Goal: Book appointment/travel/reservation

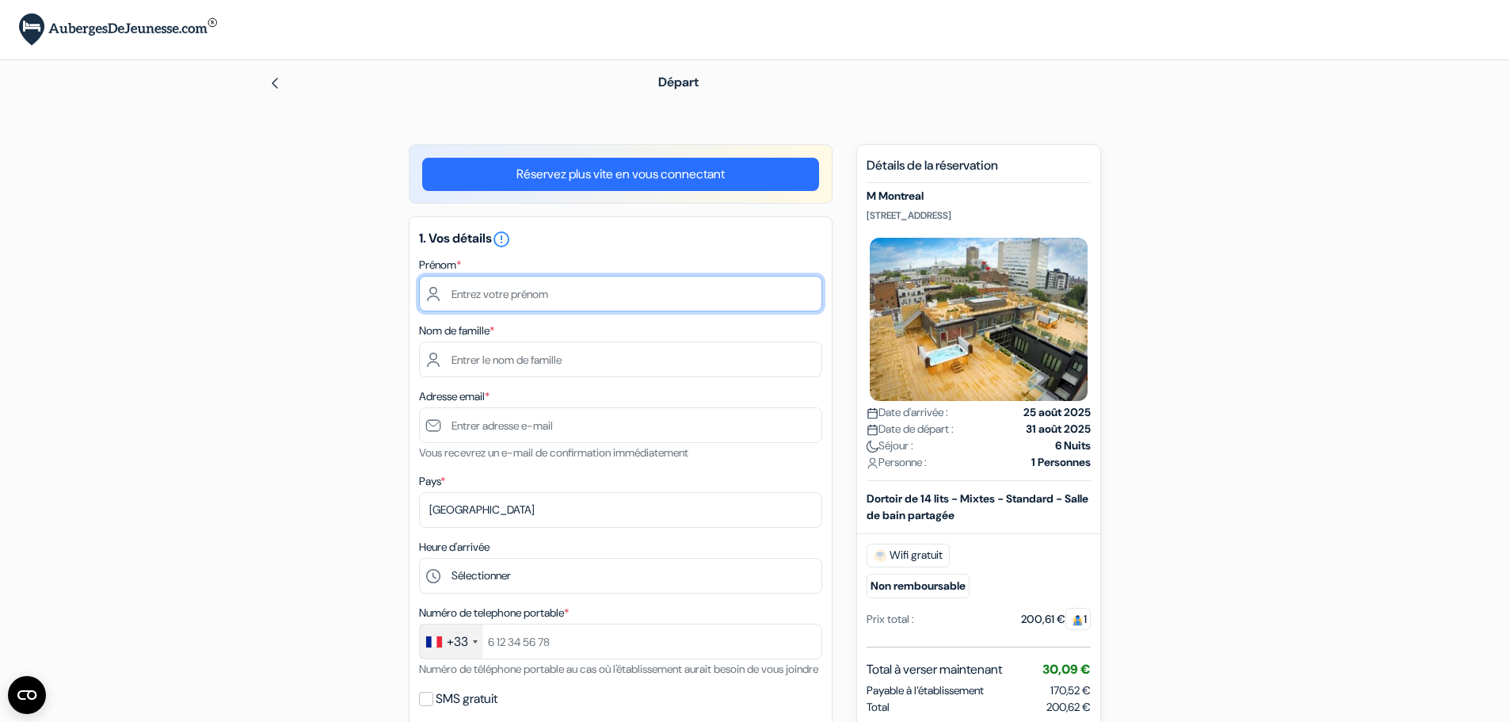
click at [525, 278] on input "text" at bounding box center [620, 294] width 403 height 36
type input "[PERSON_NAME]"
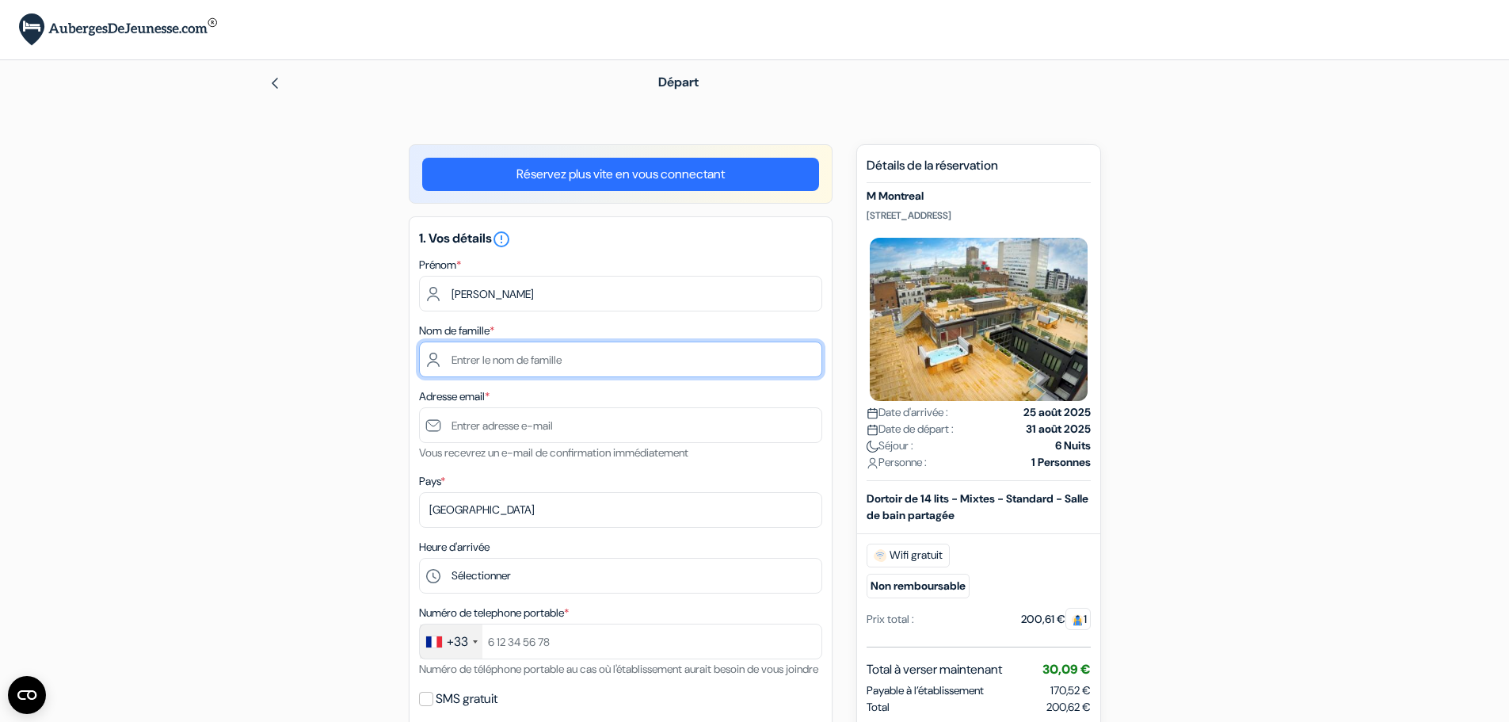
click at [505, 351] on input "text" at bounding box center [620, 359] width 403 height 36
type input "Souchal"
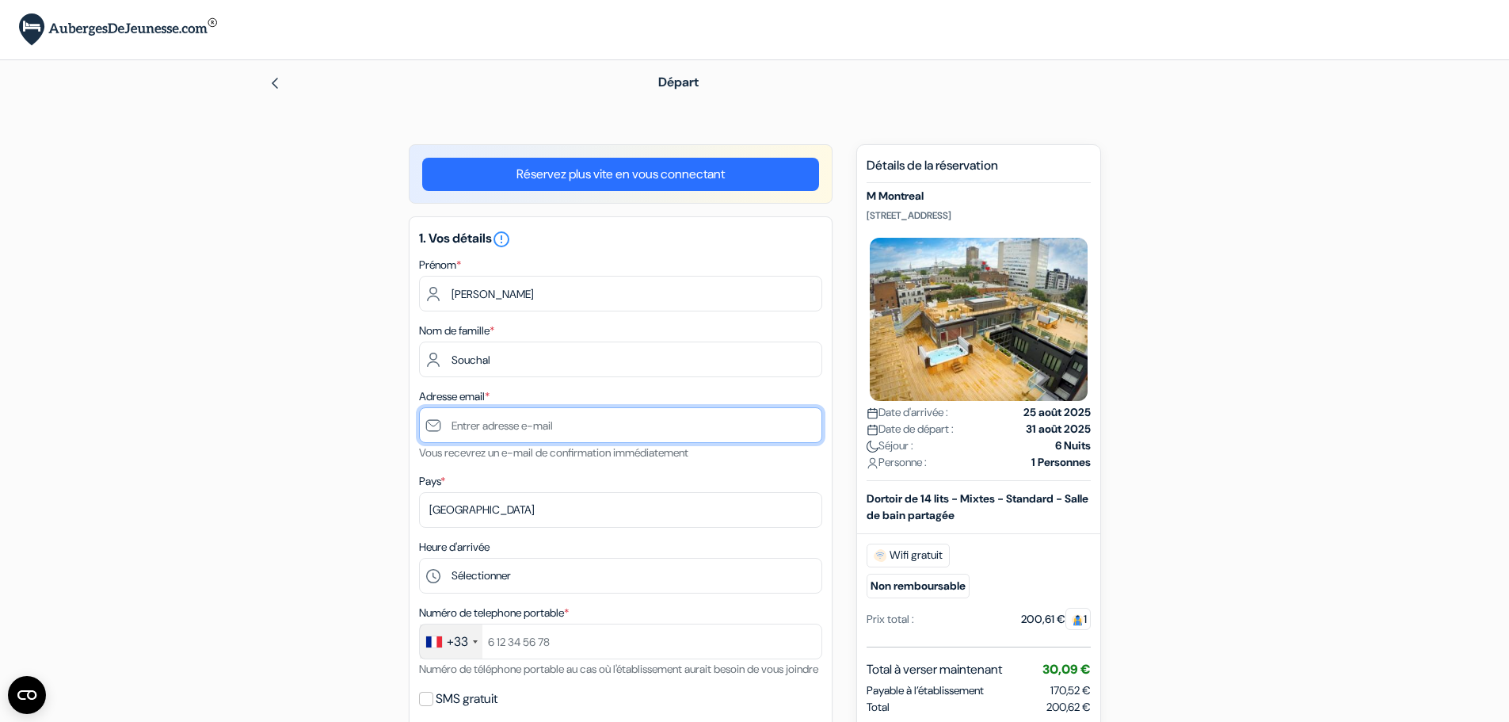
click at [531, 429] on input "text" at bounding box center [620, 425] width 403 height 36
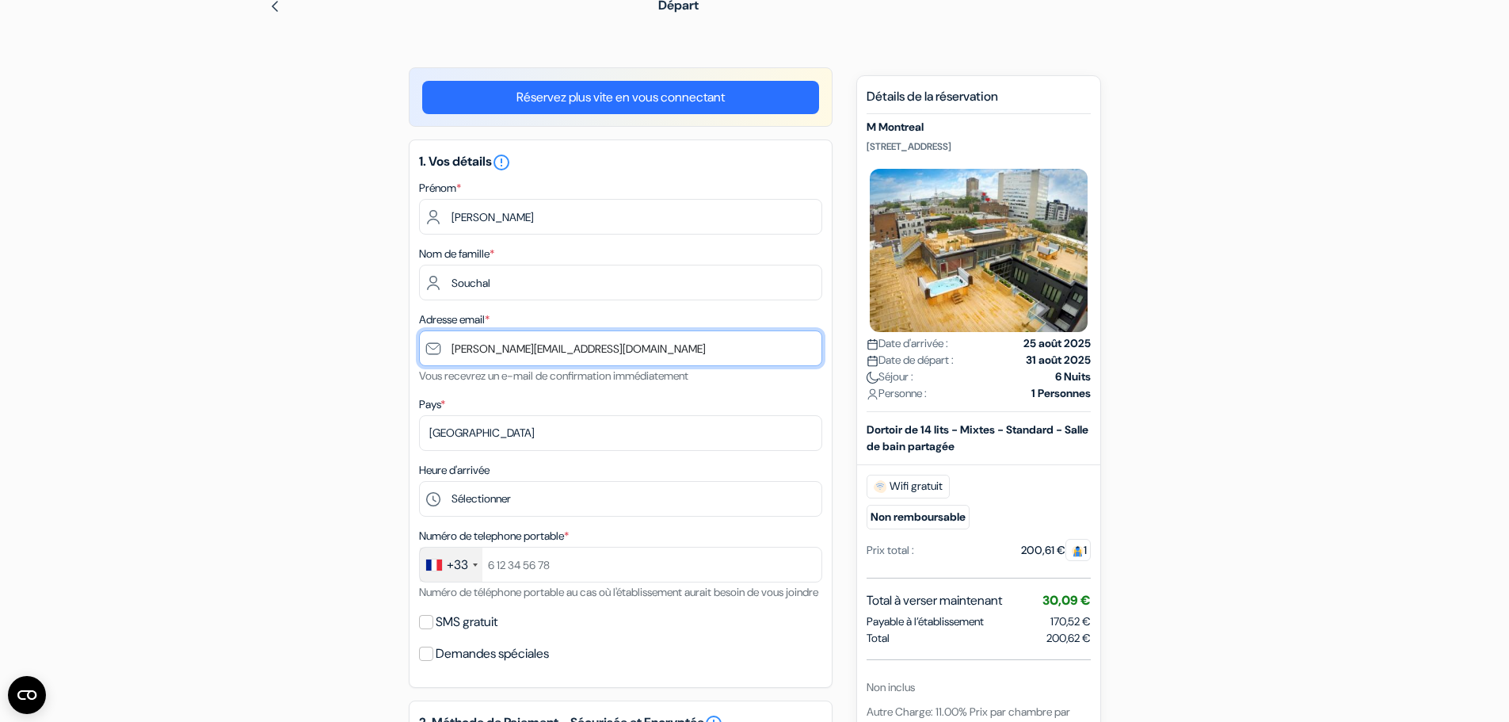
scroll to position [79, 0]
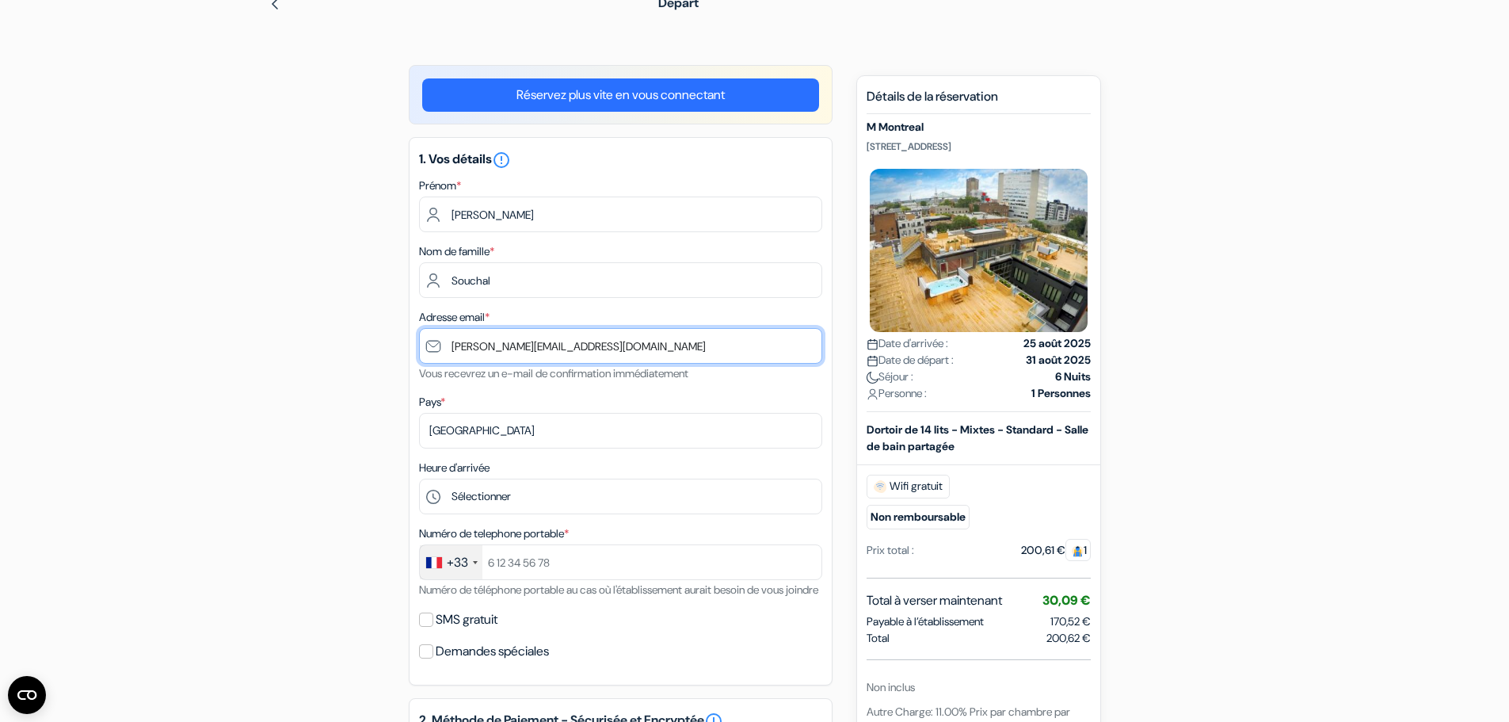
type input "[PERSON_NAME][EMAIL_ADDRESS][DOMAIN_NAME]"
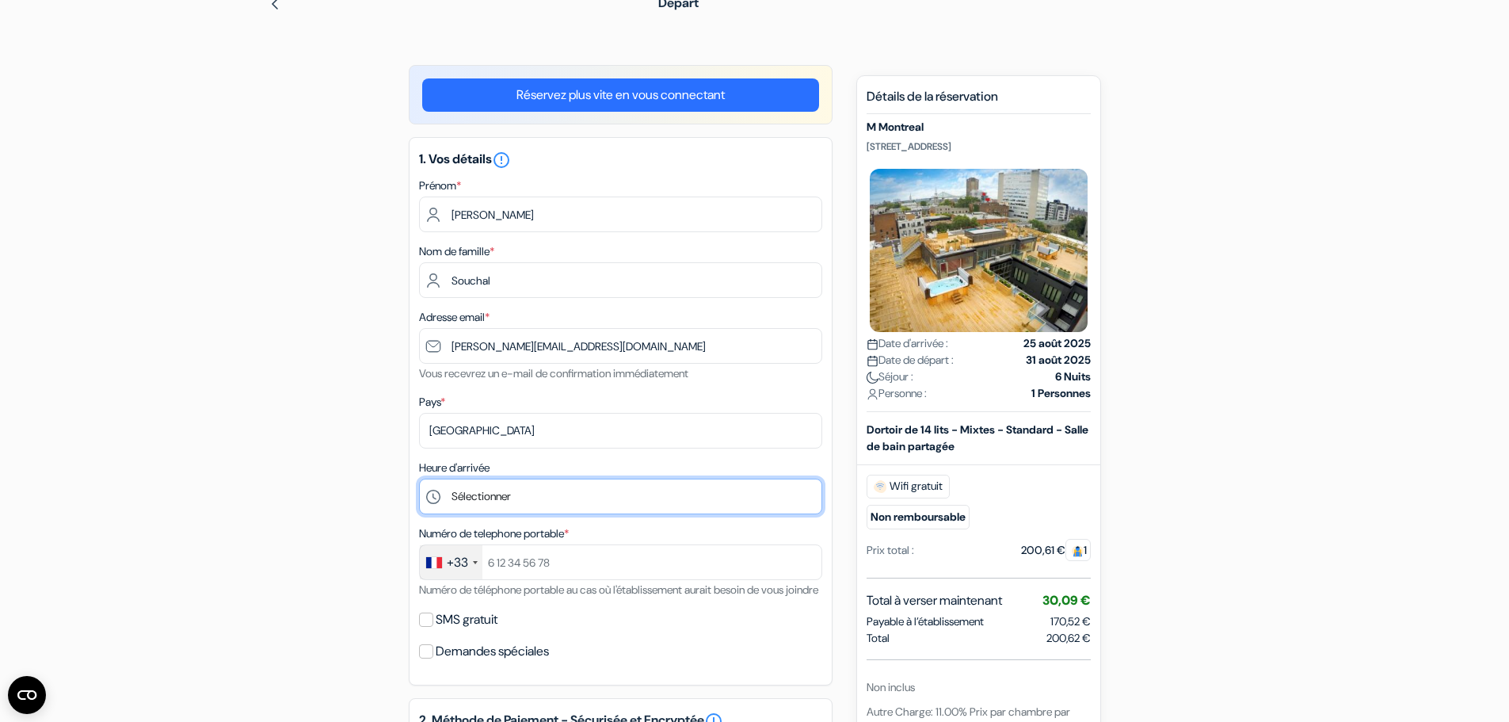
click at [536, 496] on select "Sélectionner 1:00 2:00 3:00 4:00 5:00 6:00 7:00 8:00 9:00 10:00 11:00 12:00 13:…" at bounding box center [620, 497] width 403 height 36
select select "20"
click at [419, 479] on select "Sélectionner 1:00 2:00 3:00 4:00 5:00 6:00 7:00 8:00 9:00 10:00 11:00 12:00 13:…" at bounding box center [620, 497] width 403 height 36
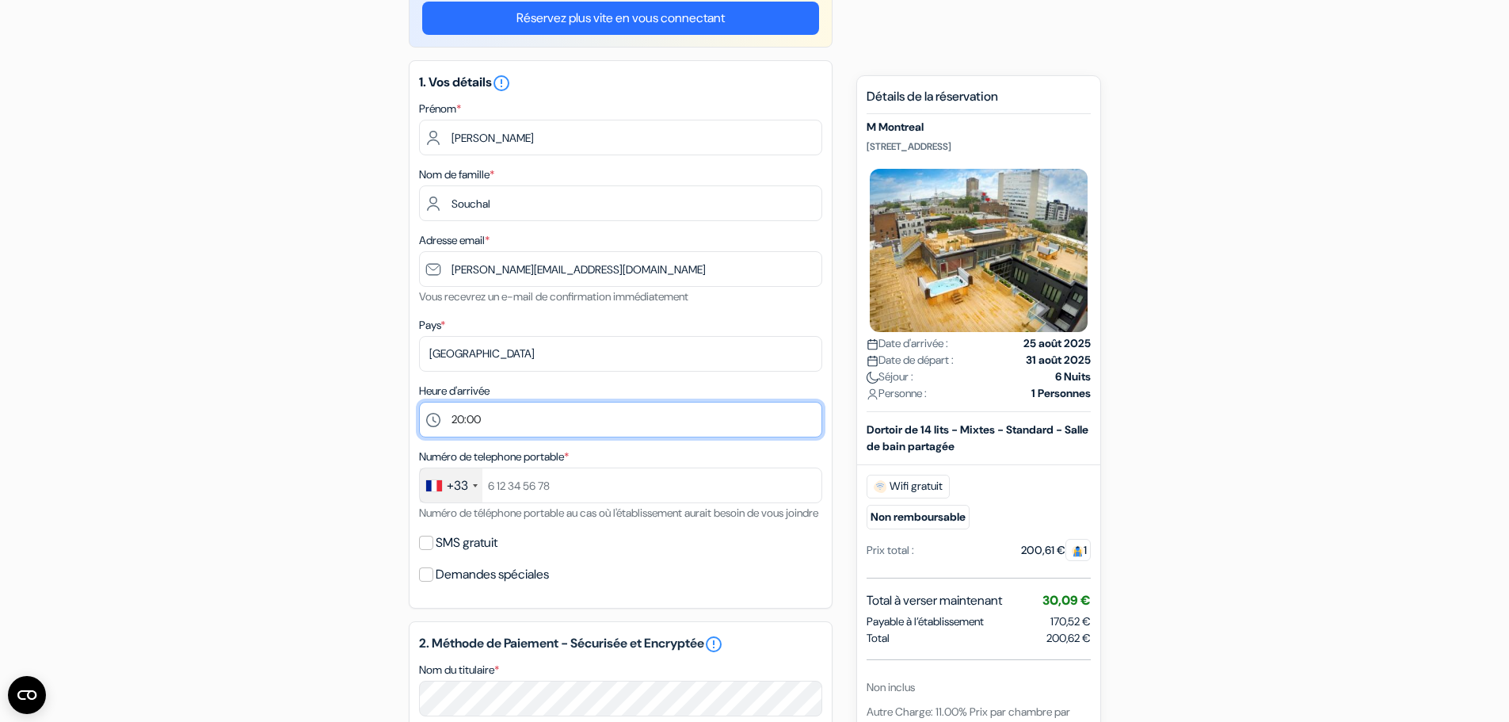
scroll to position [158, 0]
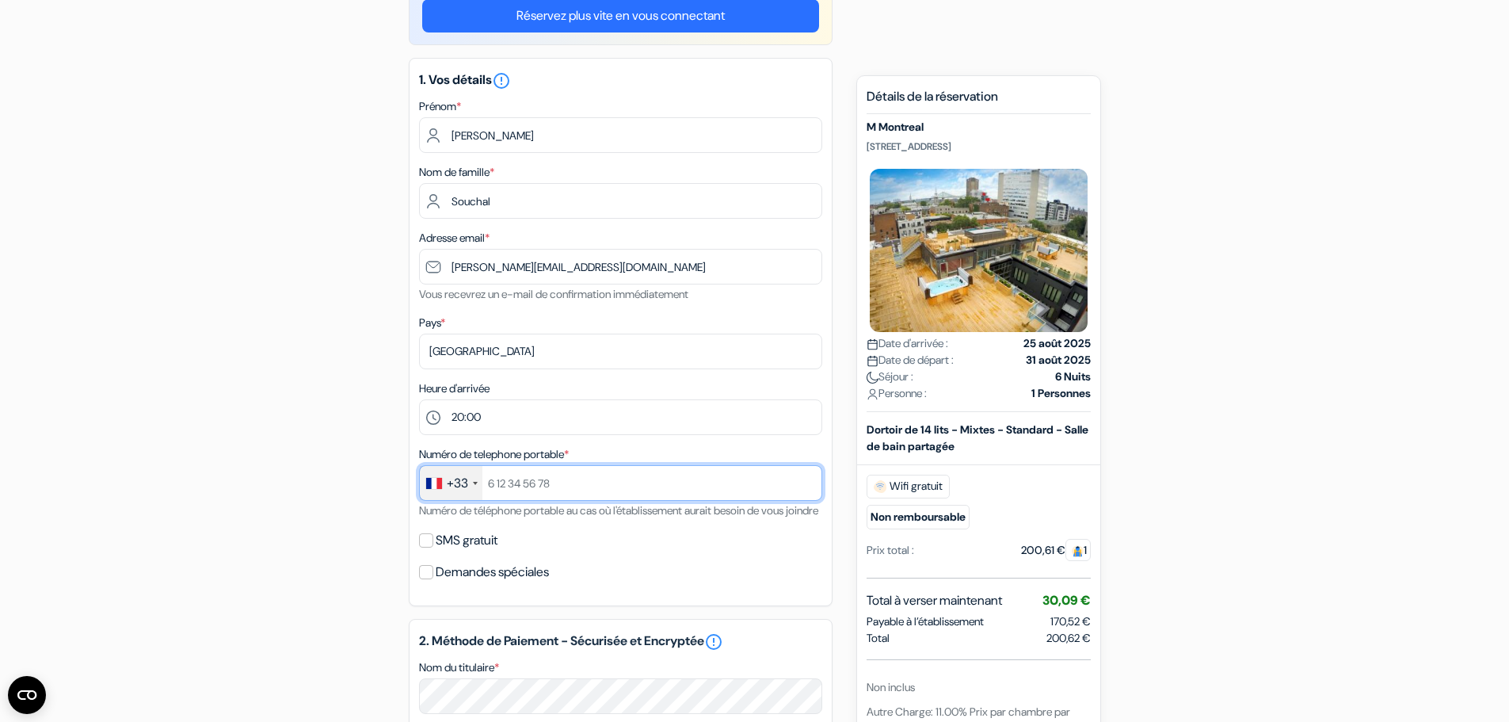
click at [551, 480] on input "text" at bounding box center [620, 483] width 403 height 36
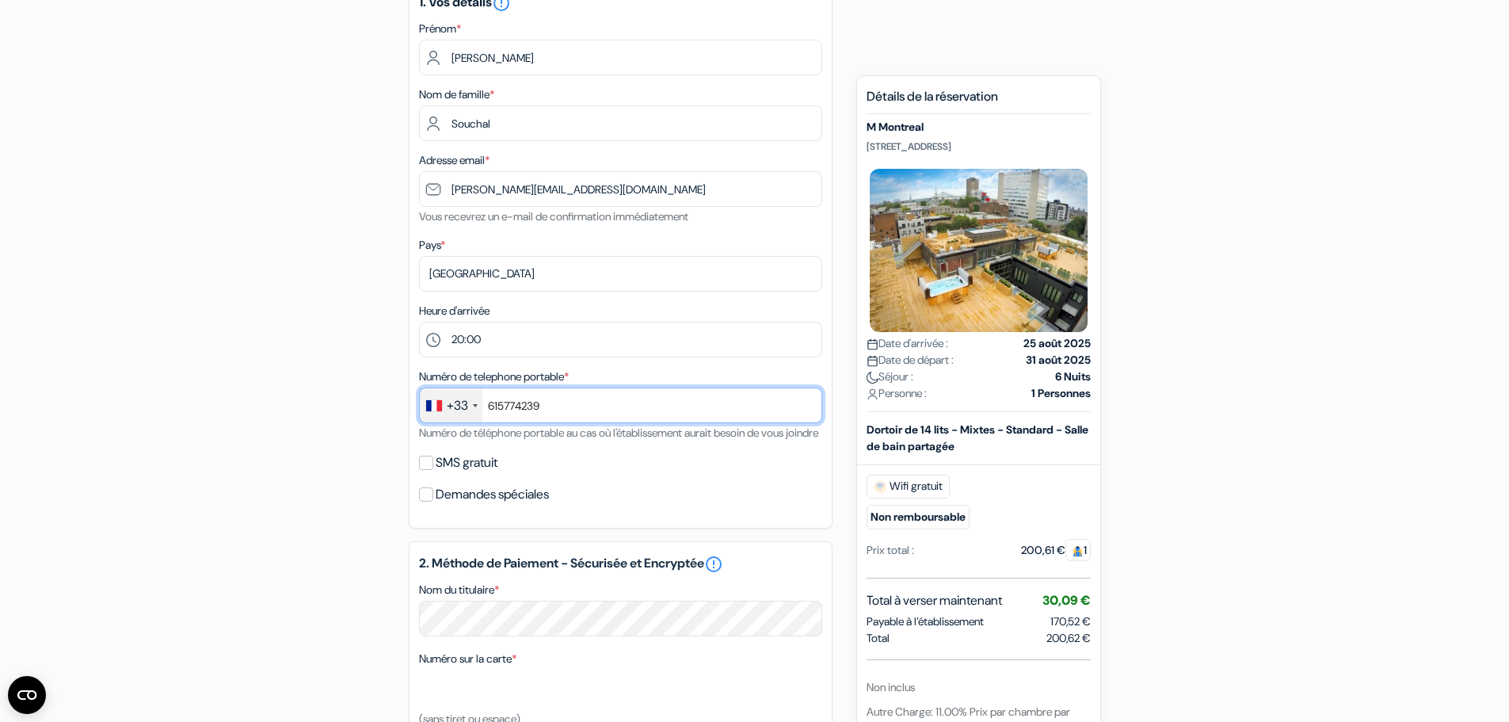
scroll to position [238, 0]
type input "615774239"
click at [424, 468] on input "SMS gratuit" at bounding box center [426, 461] width 14 height 14
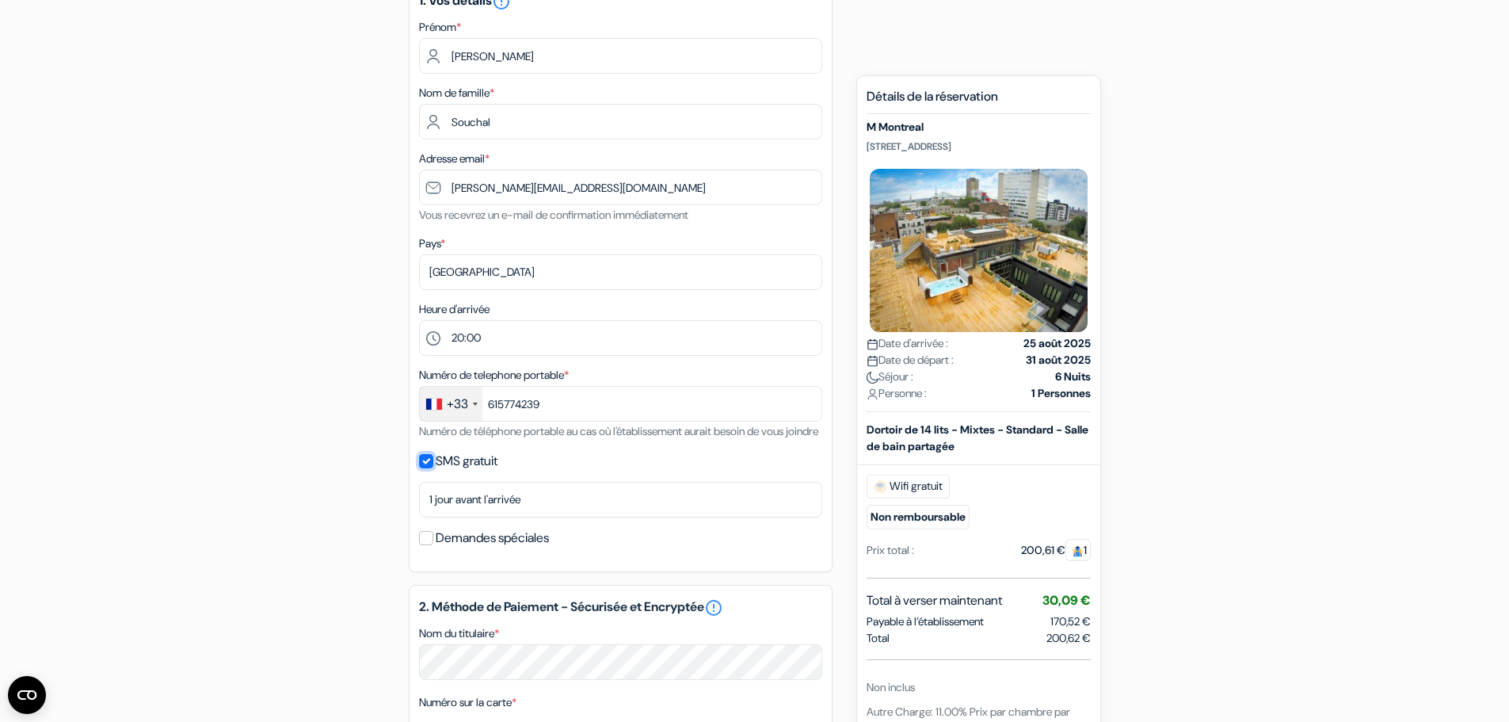
click at [424, 468] on input "SMS gratuit" at bounding box center [426, 461] width 14 height 14
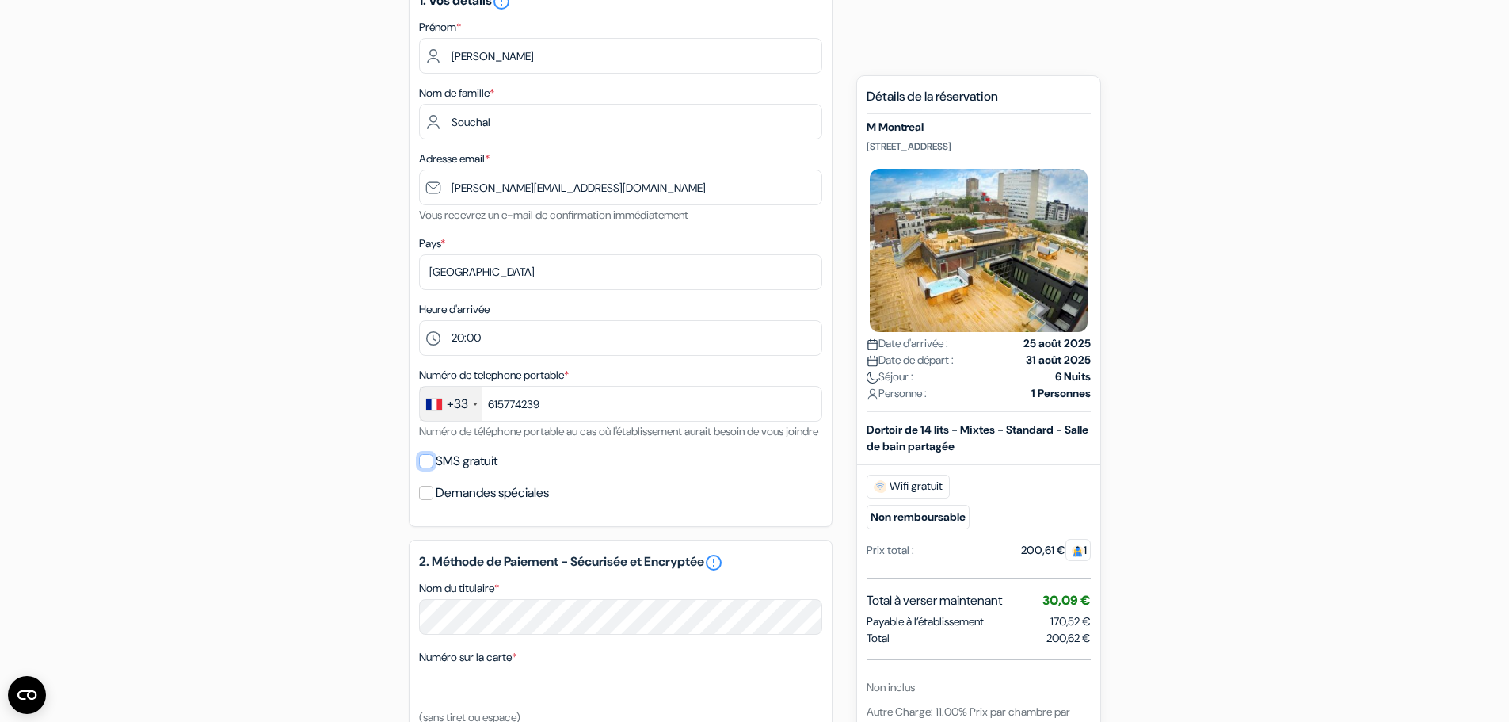
click at [424, 468] on input "SMS gratuit" at bounding box center [426, 461] width 14 height 14
checkbox input "true"
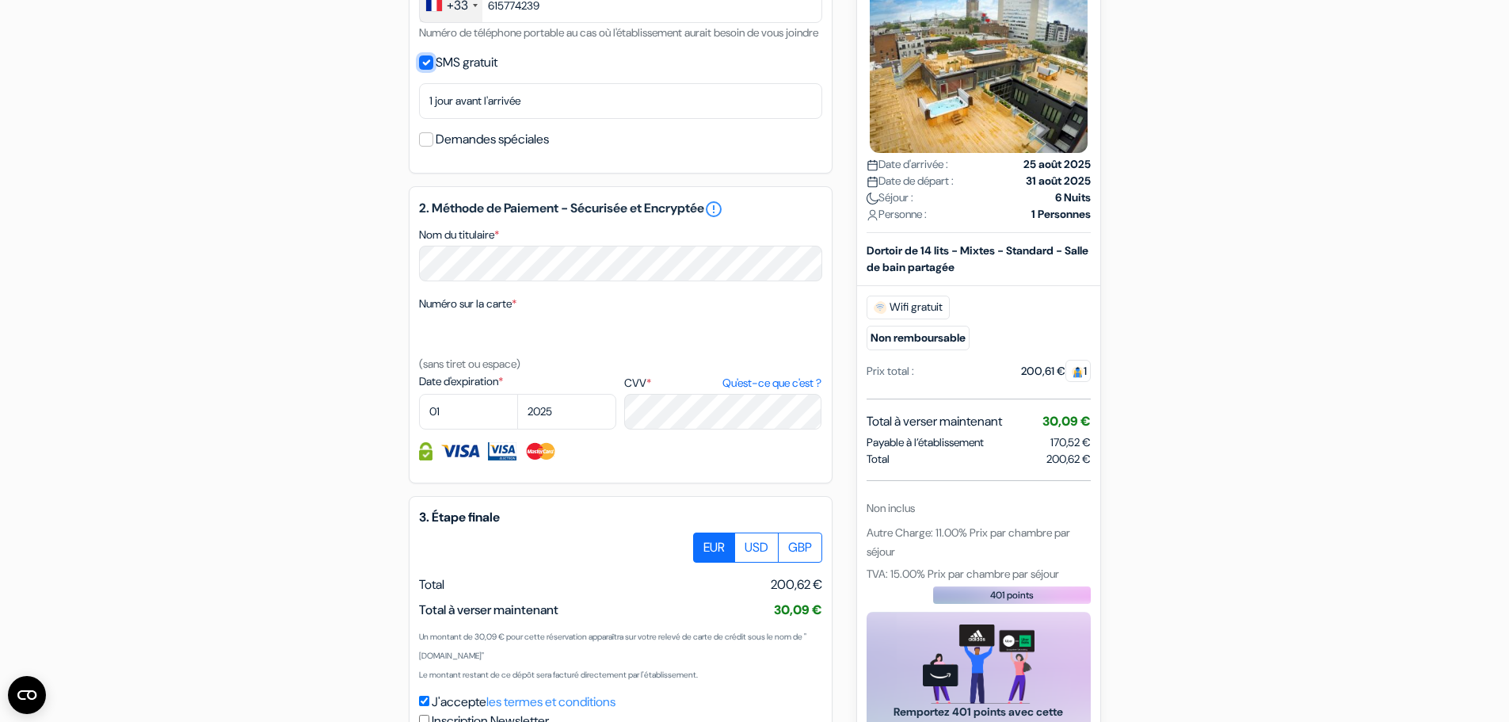
scroll to position [634, 0]
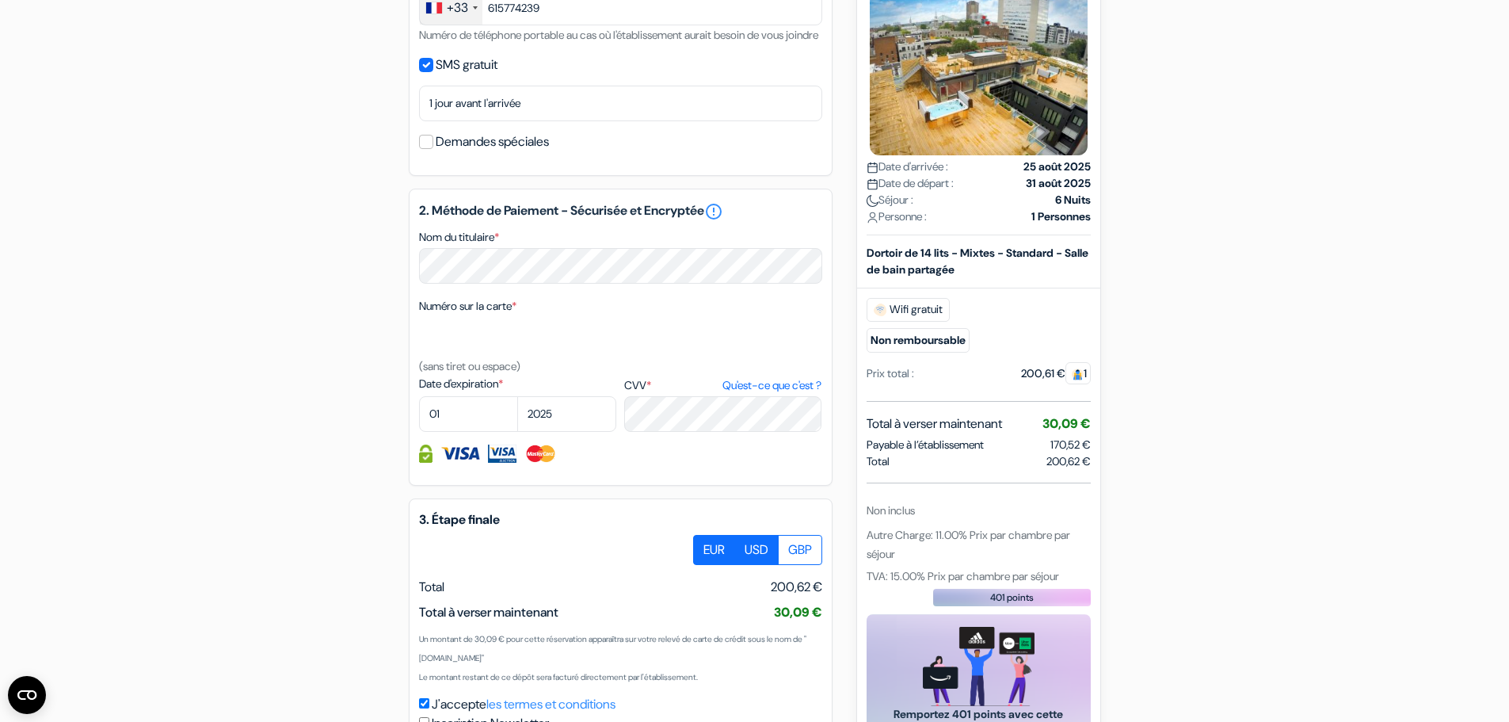
click at [752, 562] on label "USD" at bounding box center [756, 550] width 44 height 30
click at [704, 545] on input "USD" at bounding box center [699, 540] width 10 height 10
radio input "true"
click at [789, 562] on label "GBP" at bounding box center [800, 550] width 44 height 30
click at [704, 545] on input "GBP" at bounding box center [699, 540] width 10 height 10
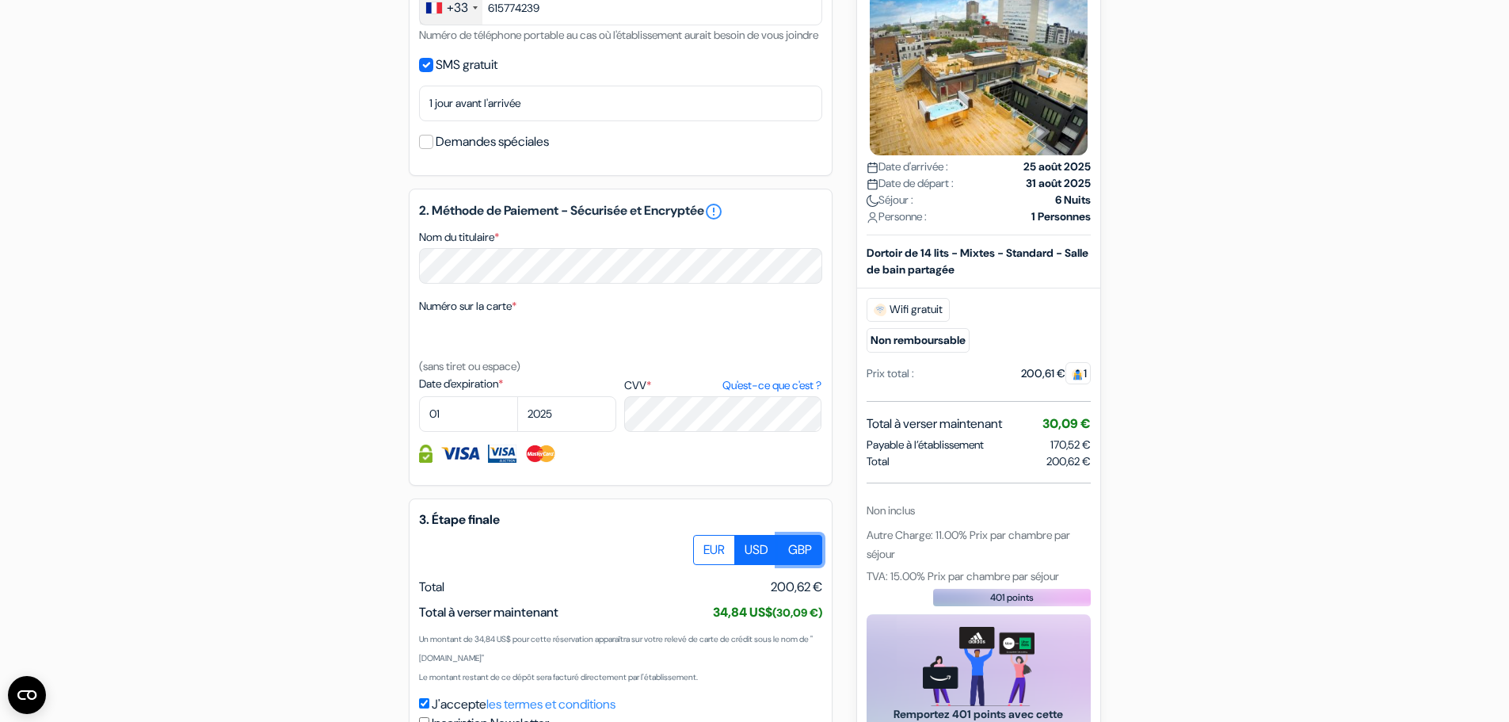
radio input "true"
click at [765, 562] on label "USD" at bounding box center [756, 550] width 44 height 30
click at [704, 545] on input "USD" at bounding box center [699, 540] width 10 height 10
radio input "true"
click at [716, 562] on label "EUR" at bounding box center [714, 550] width 42 height 30
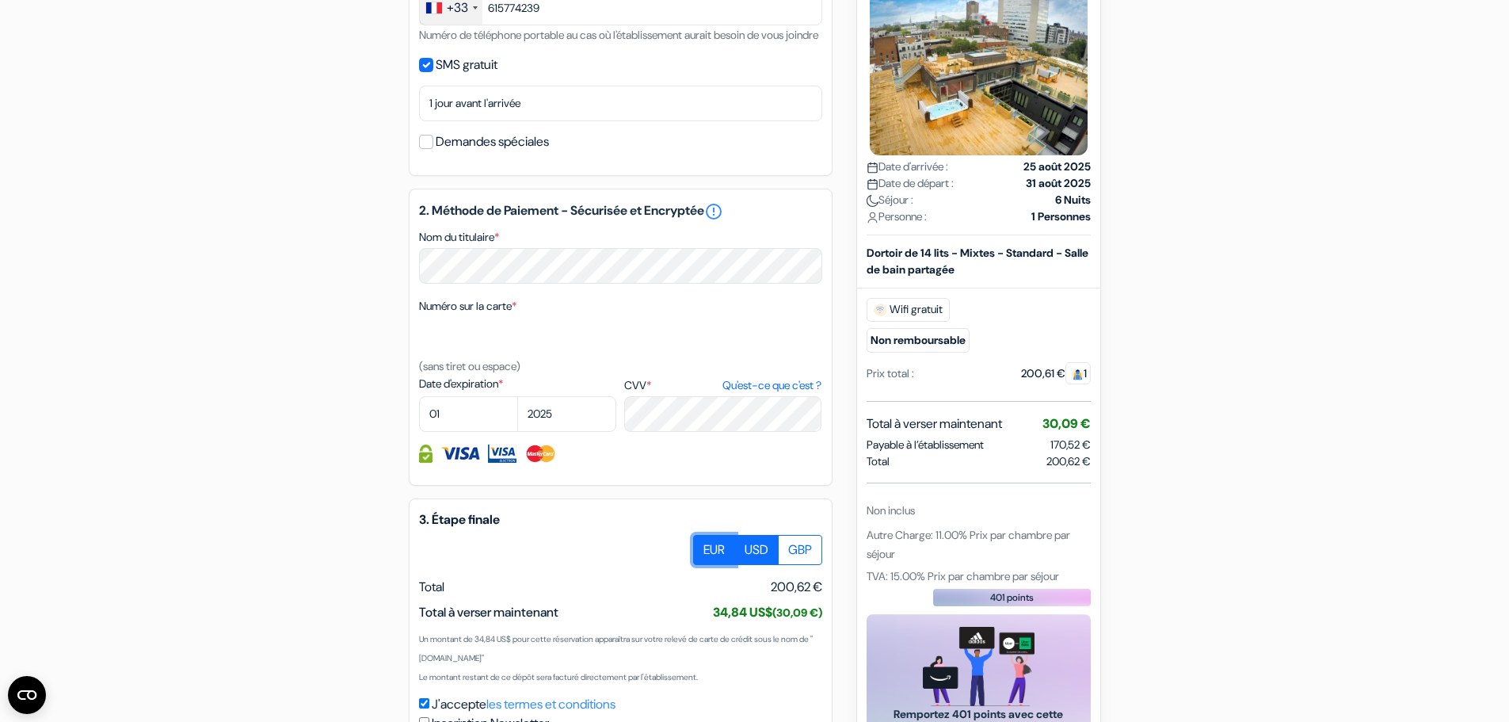
click at [704, 545] on input "EUR" at bounding box center [699, 540] width 10 height 10
radio input "true"
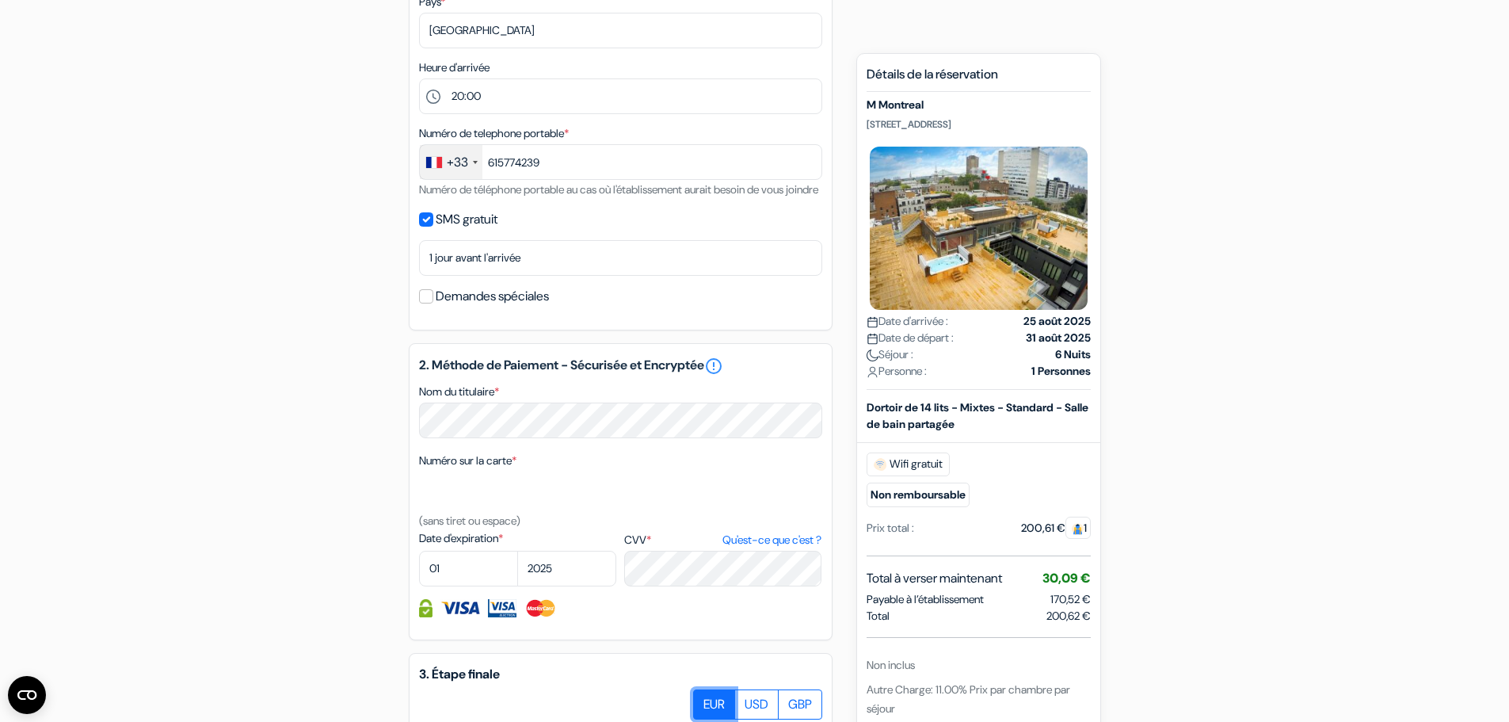
scroll to position [475, 0]
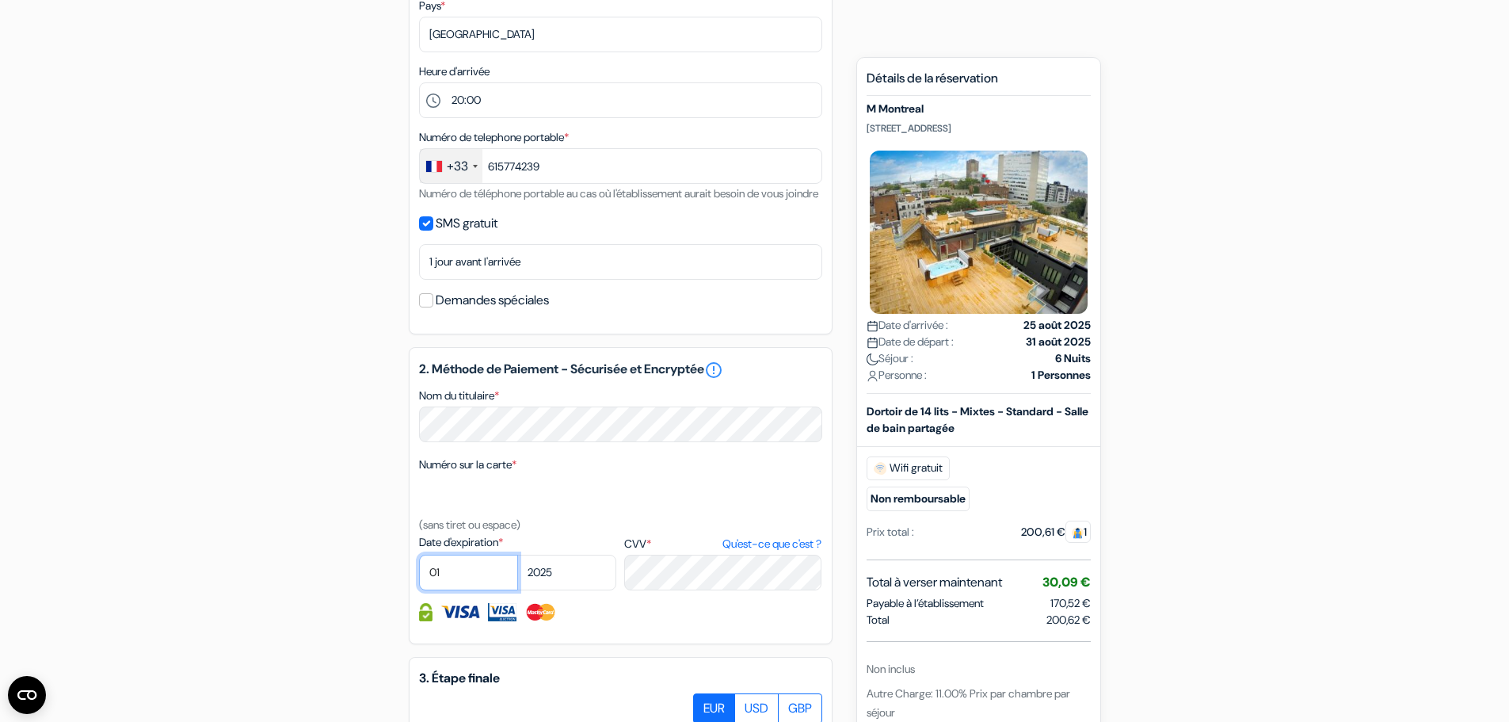
click at [497, 590] on select "01 02 03 04 05 06 07 08 09 10 11 12" at bounding box center [468, 573] width 99 height 36
select select "05"
click at [419, 574] on select "01 02 03 04 05 06 07 08 09 10 11 12" at bounding box center [468, 573] width 99 height 36
click at [566, 590] on select "2025 2026 2027 2028 2029 2030 2031 2032 2033 2034 2035 2036 2037 2038 2039 2040…" at bounding box center [566, 573] width 99 height 36
select select "2029"
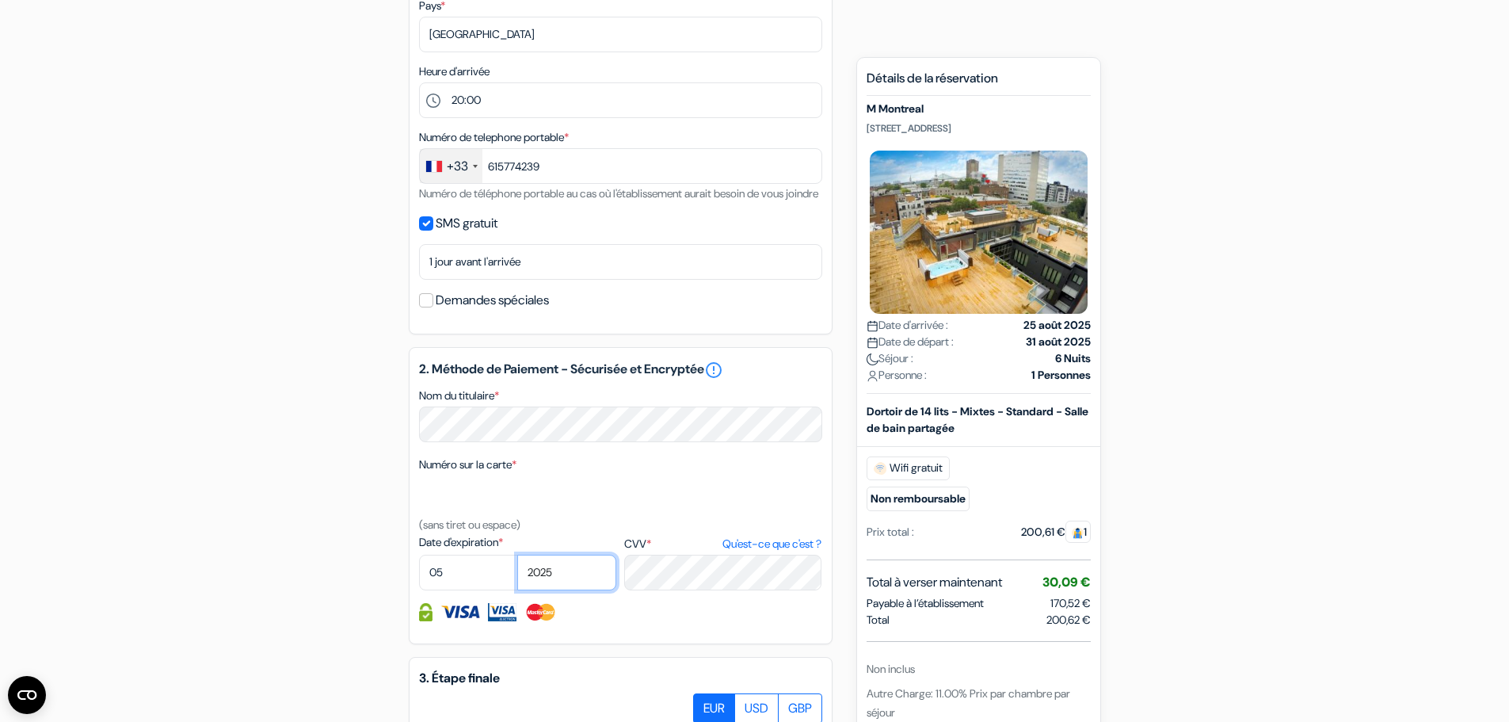
click at [517, 574] on select "2025 2026 2027 2028 2029 2030 2031 2032 2033 2034 2035 2036 2037 2038 2039 2040…" at bounding box center [566, 573] width 99 height 36
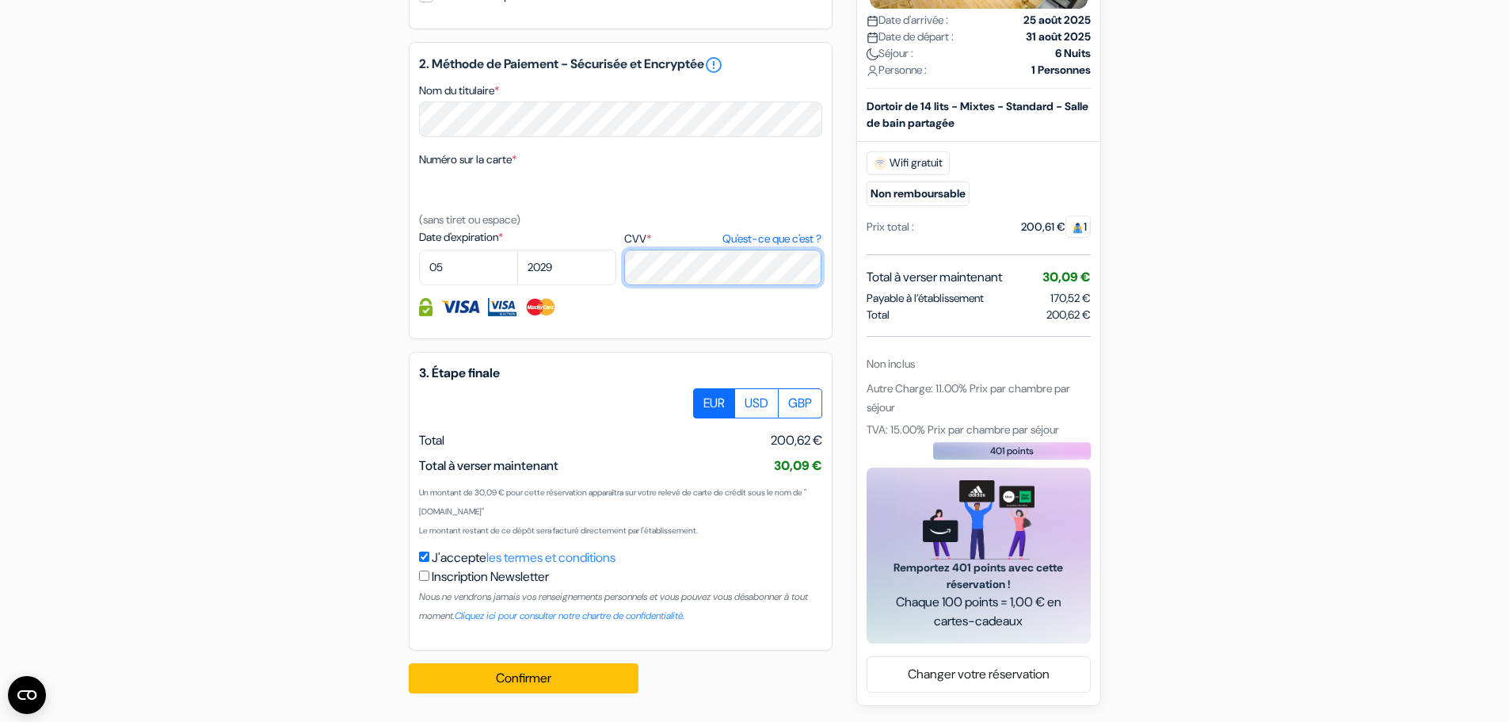
scroll to position [799, 0]
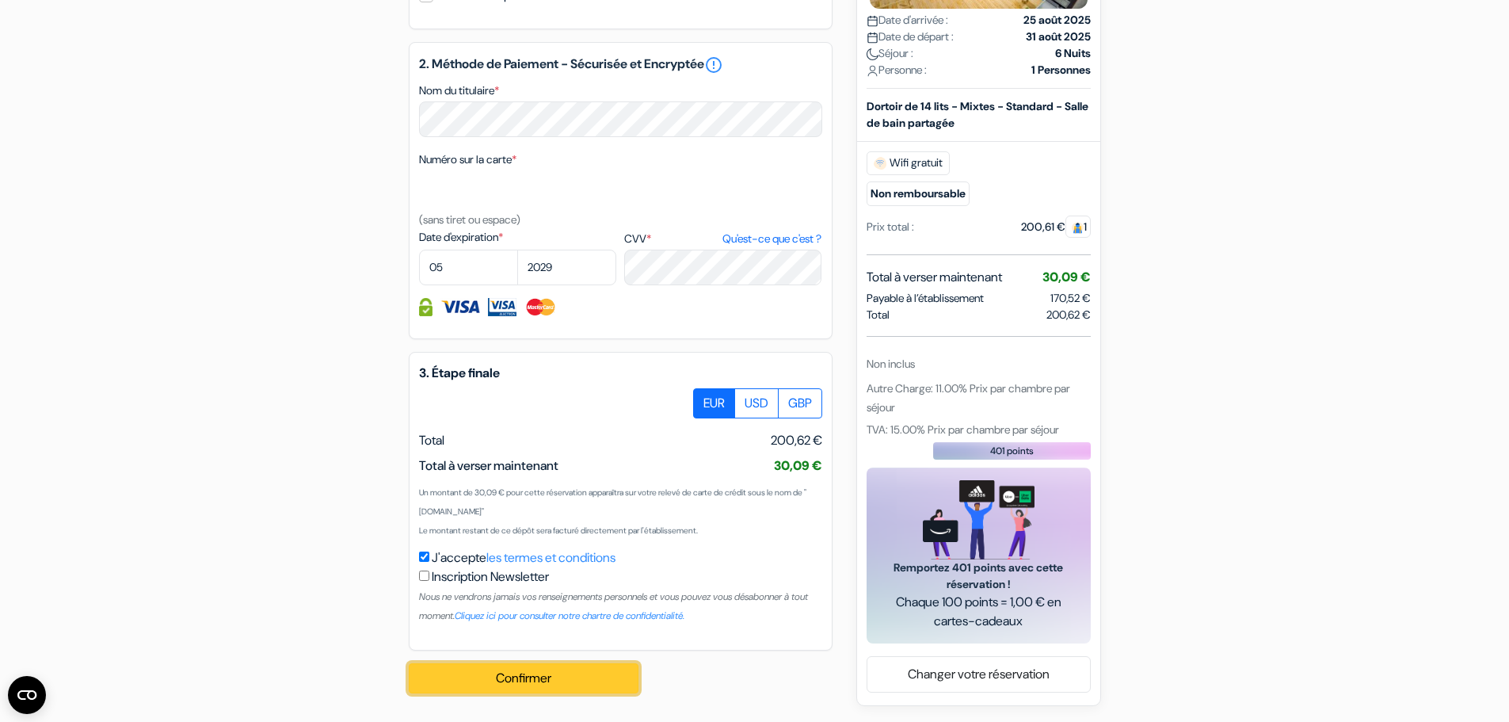
click at [590, 677] on button "Confirmer Loading..." at bounding box center [524, 678] width 230 height 30
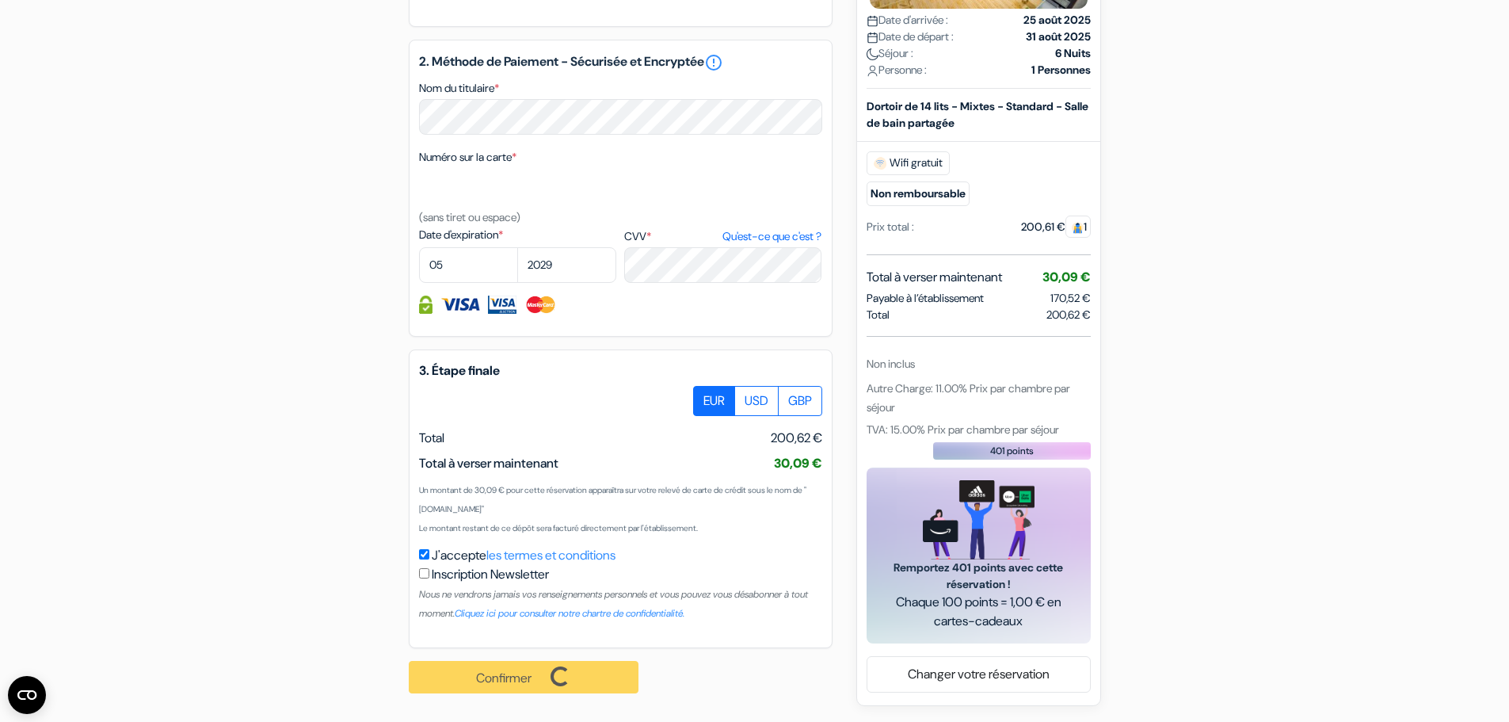
scroll to position [802, 0]
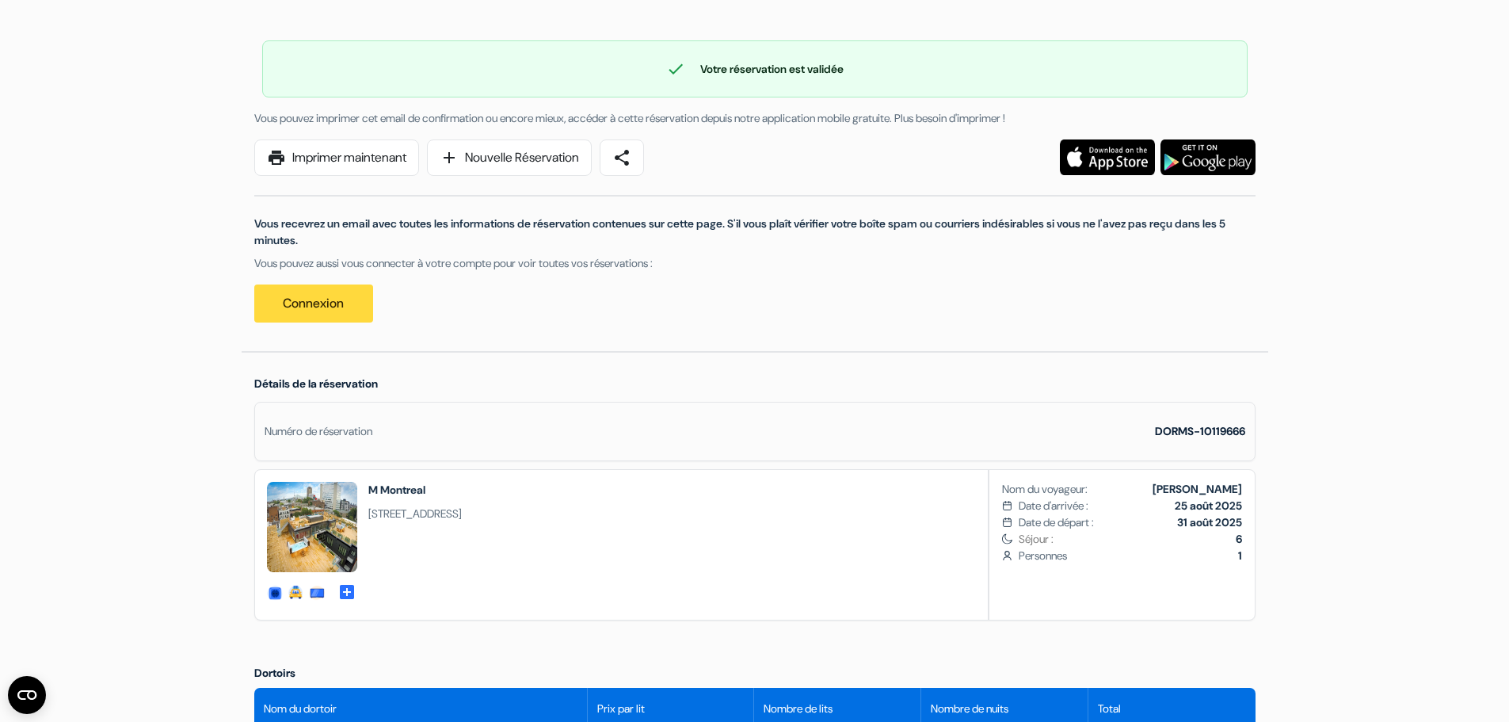
scroll to position [79, 0]
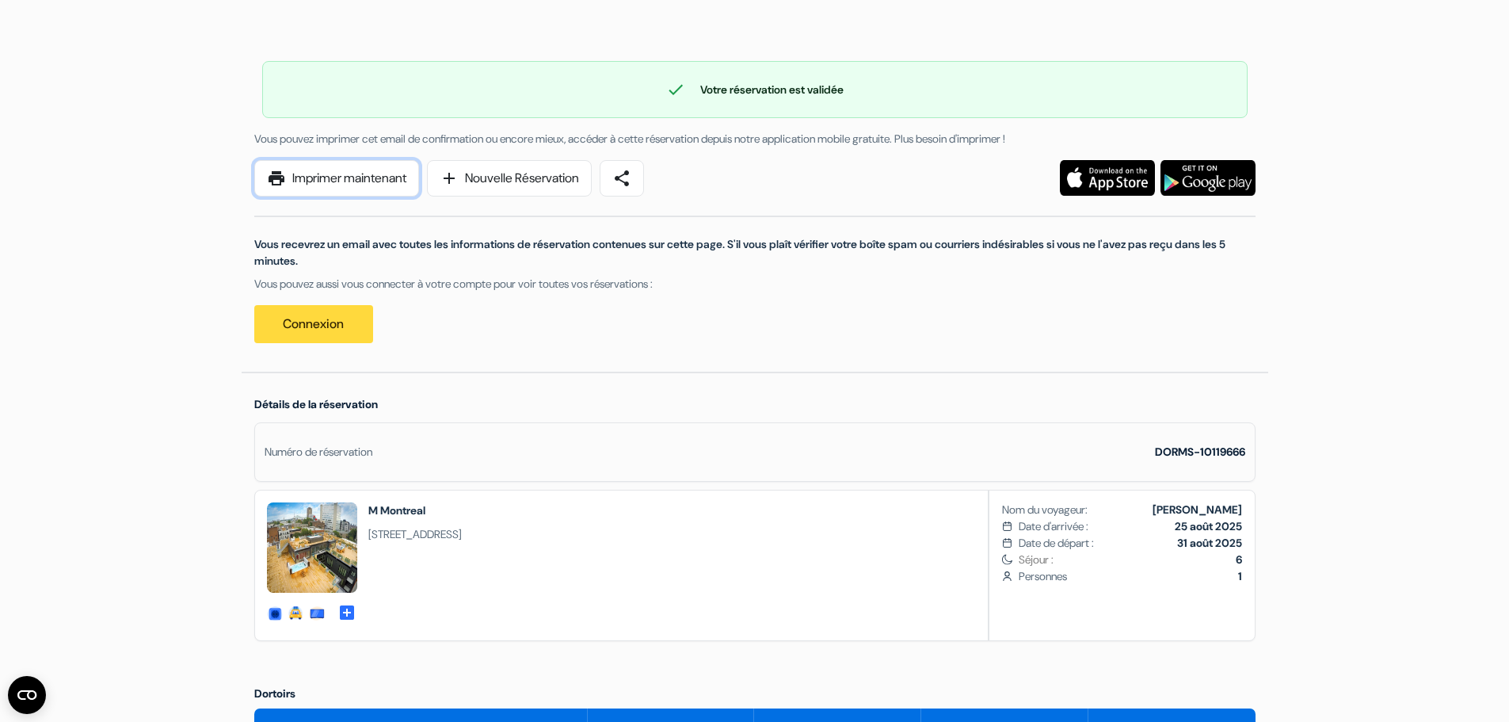
drag, startPoint x: 334, startPoint y: 175, endPoint x: 1165, endPoint y: 484, distance: 886.6
click at [334, 175] on link "print Imprimer maintenant" at bounding box center [336, 178] width 165 height 36
